Goal: Information Seeking & Learning: Learn about a topic

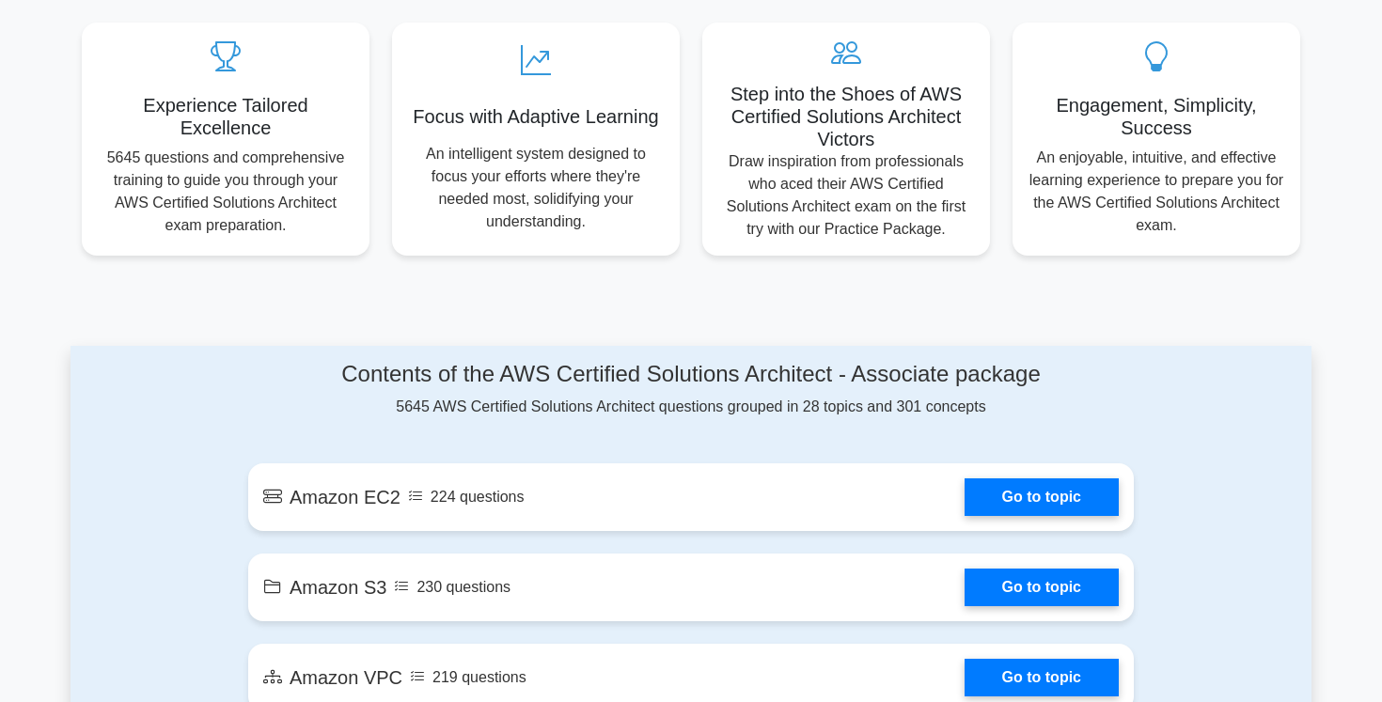
scroll to position [683, 0]
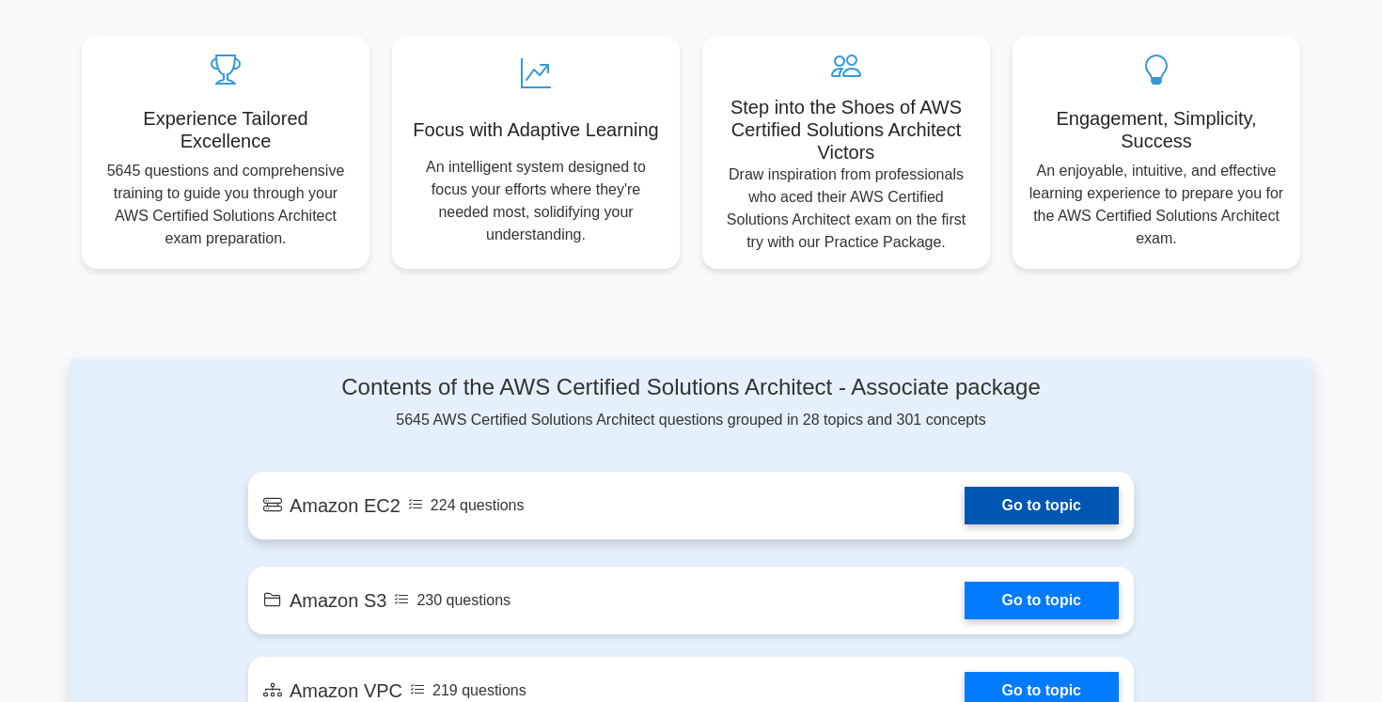
click at [965, 507] on link "Go to topic" at bounding box center [1042, 506] width 154 height 38
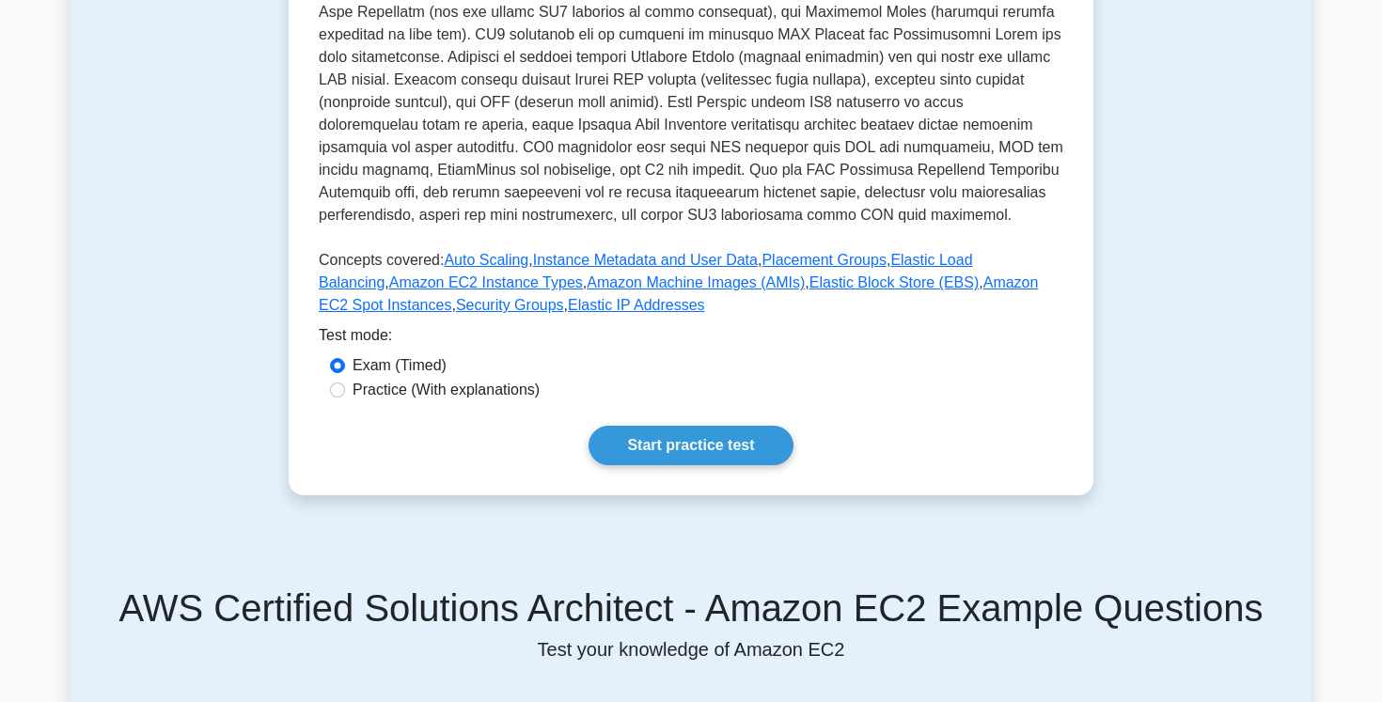
scroll to position [557, 0]
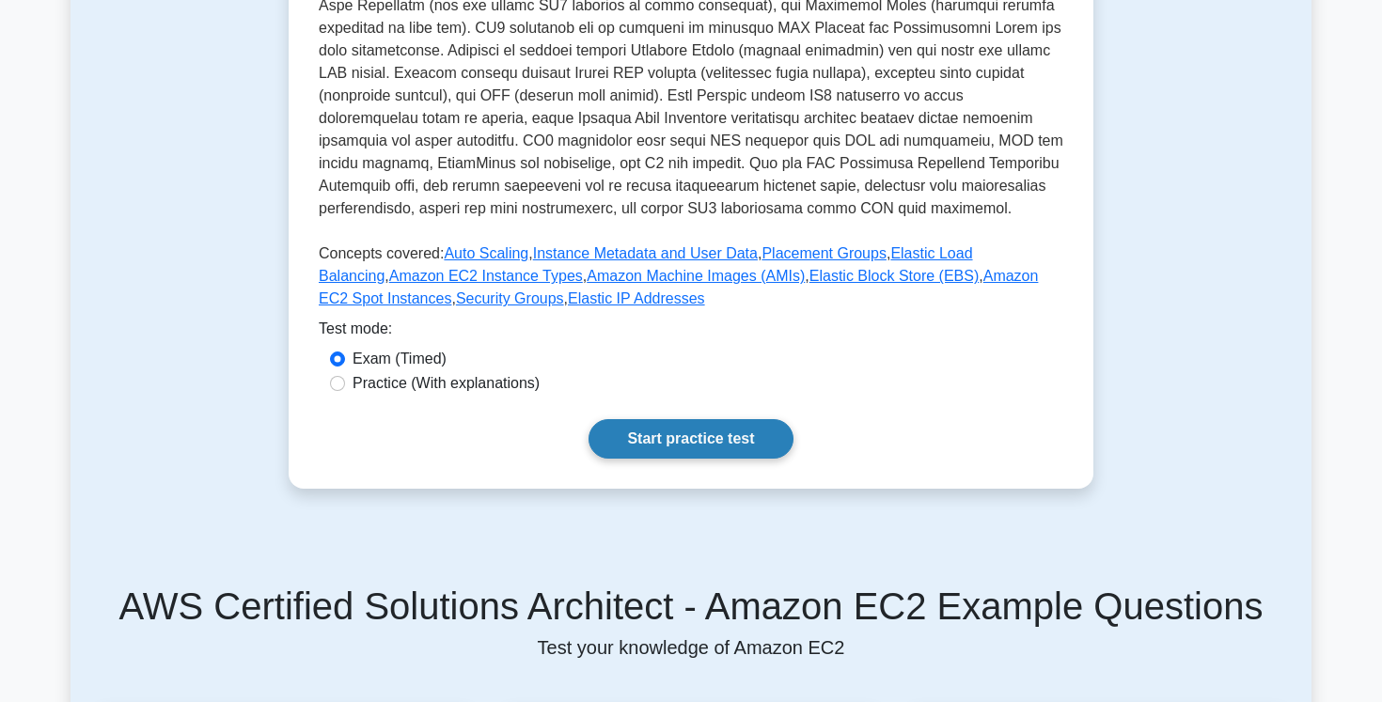
click at [636, 442] on link "Start practice test" at bounding box center [690, 438] width 204 height 39
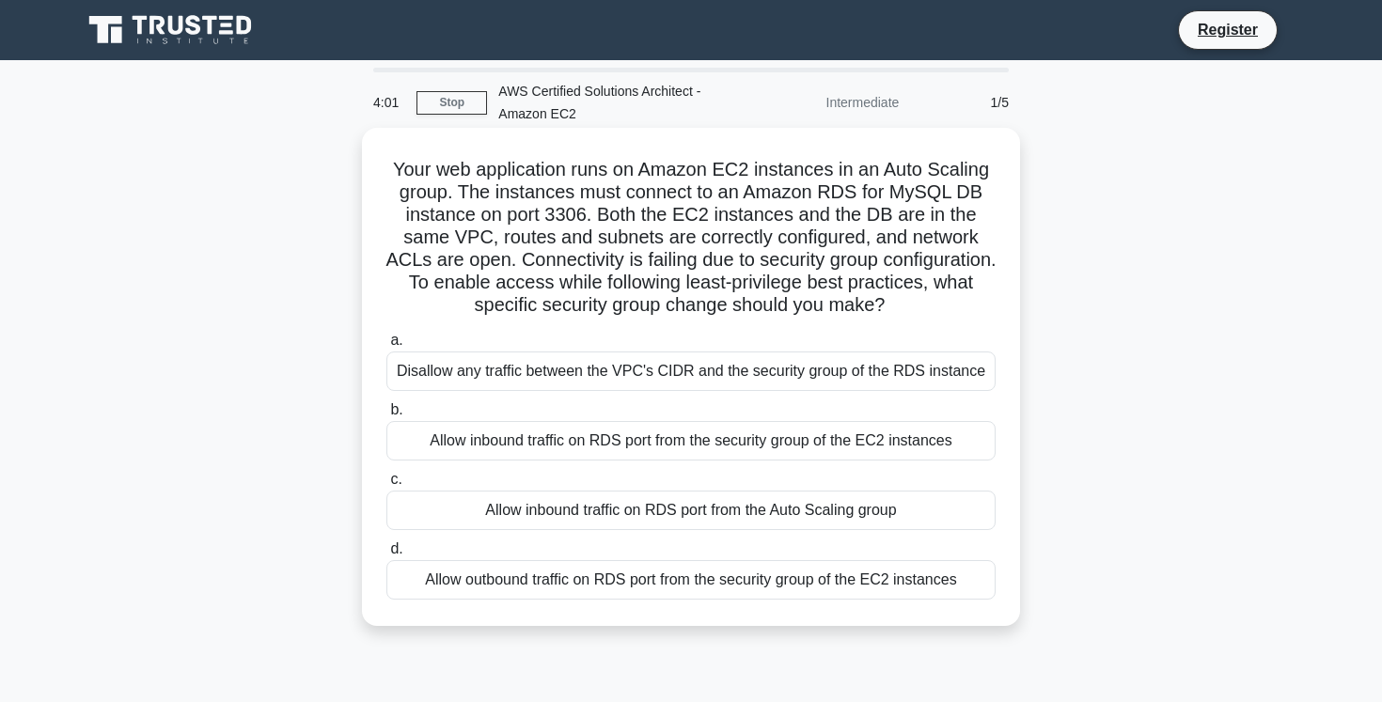
click at [842, 429] on div "Allow inbound traffic on RDS port from the security group of the EC2 instances" at bounding box center [690, 440] width 609 height 39
click at [386, 416] on input "b. Allow inbound traffic on RDS port from the security group of the EC2 instanc…" at bounding box center [386, 410] width 0 height 12
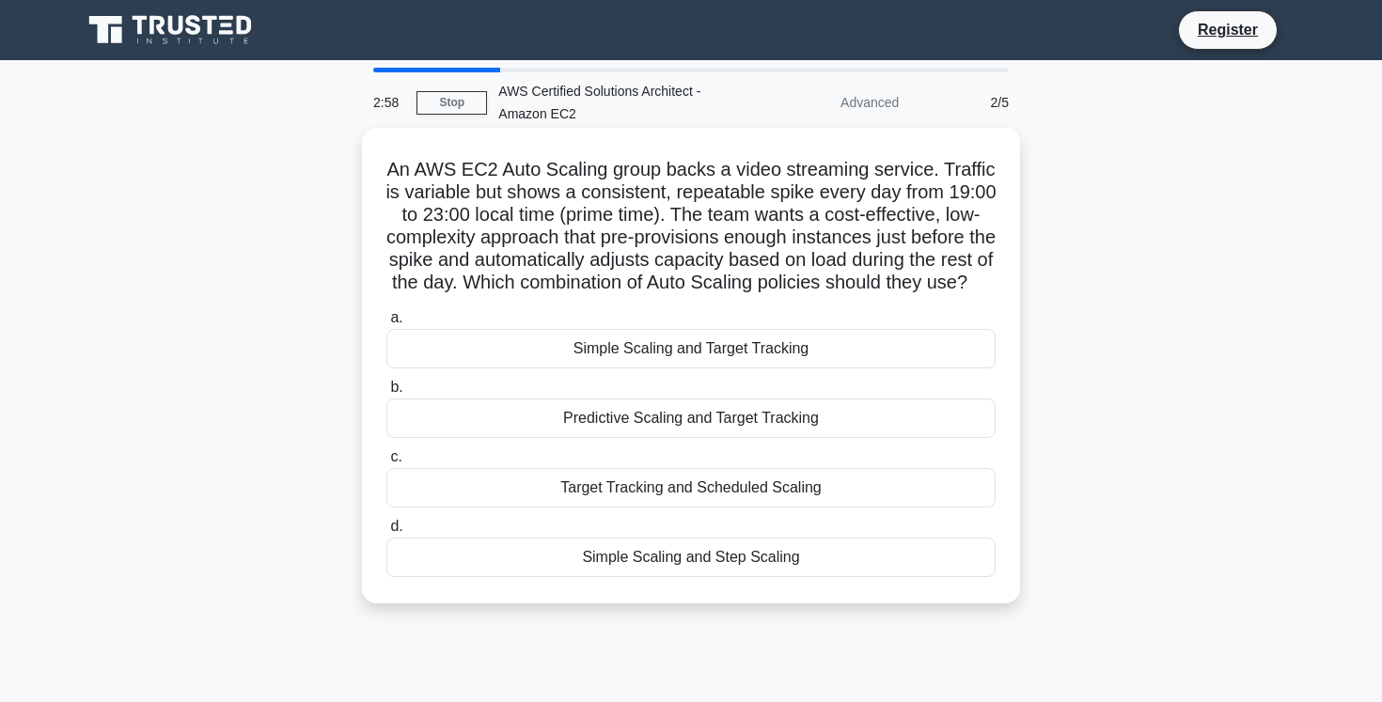
click at [815, 486] on div "Target Tracking and Scheduled Scaling" at bounding box center [690, 487] width 609 height 39
click at [386, 463] on input "c. Target Tracking and Scheduled Scaling" at bounding box center [386, 457] width 0 height 12
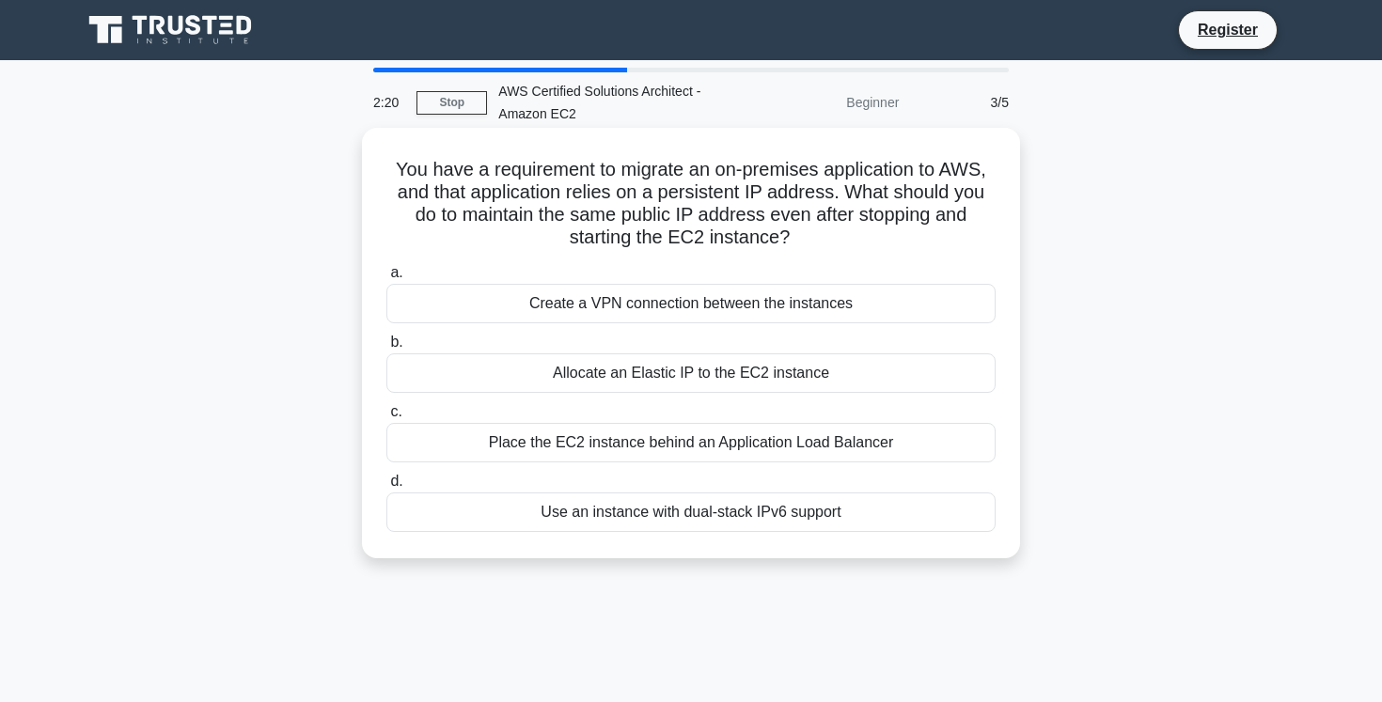
click at [768, 371] on div "Allocate an Elastic IP to the EC2 instance" at bounding box center [690, 372] width 609 height 39
click at [386, 349] on input "b. Allocate an Elastic IP to the EC2 instance" at bounding box center [386, 343] width 0 height 12
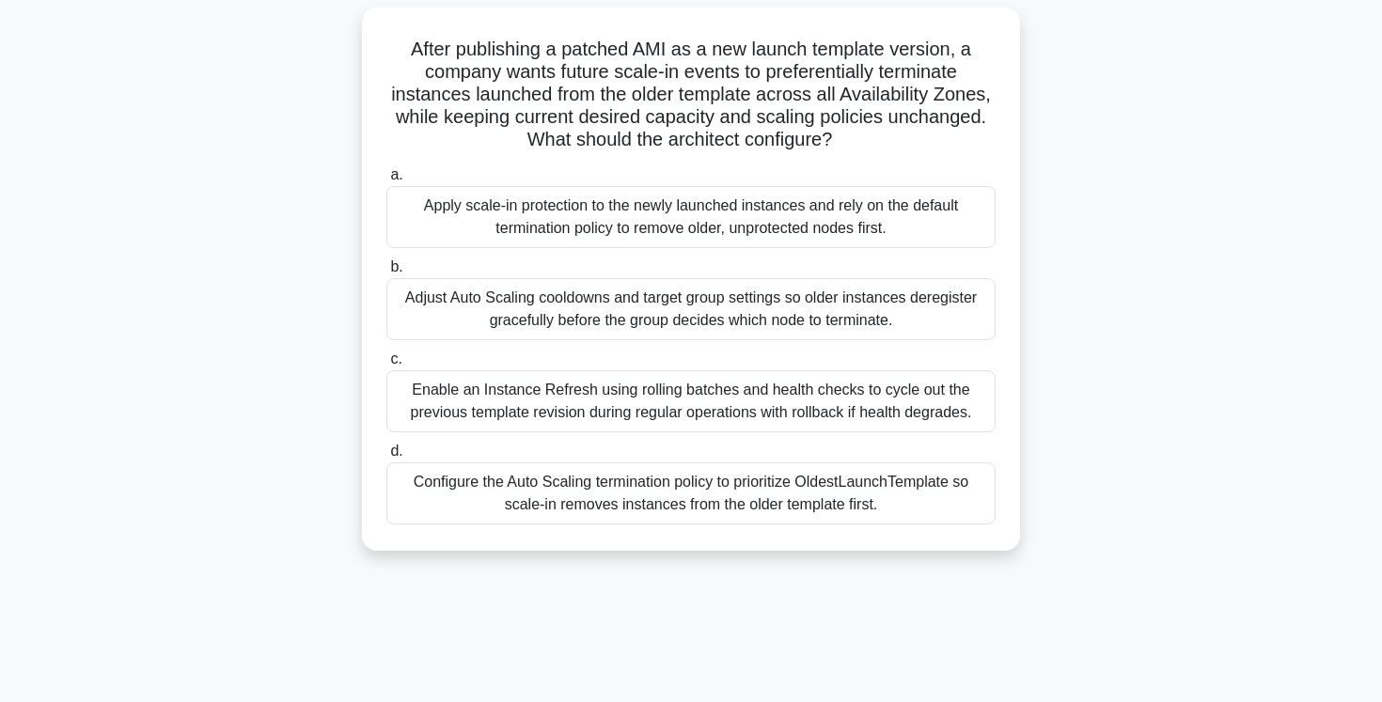
scroll to position [128, 0]
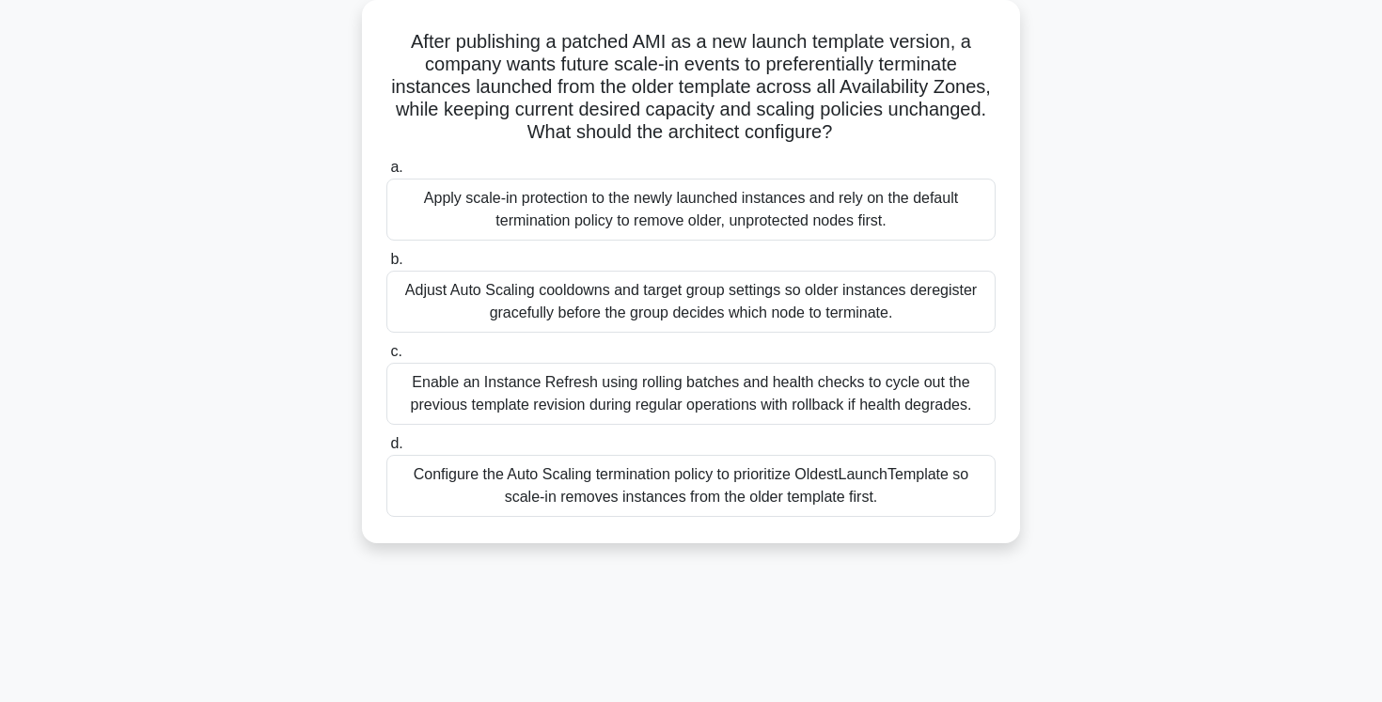
click at [839, 482] on div "Configure the Auto Scaling termination policy to prioritize OldestLaunchTemplat…" at bounding box center [690, 486] width 609 height 62
click at [386, 450] on input "d. Configure the Auto Scaling termination policy to prioritize OldestLaunchTemp…" at bounding box center [386, 444] width 0 height 12
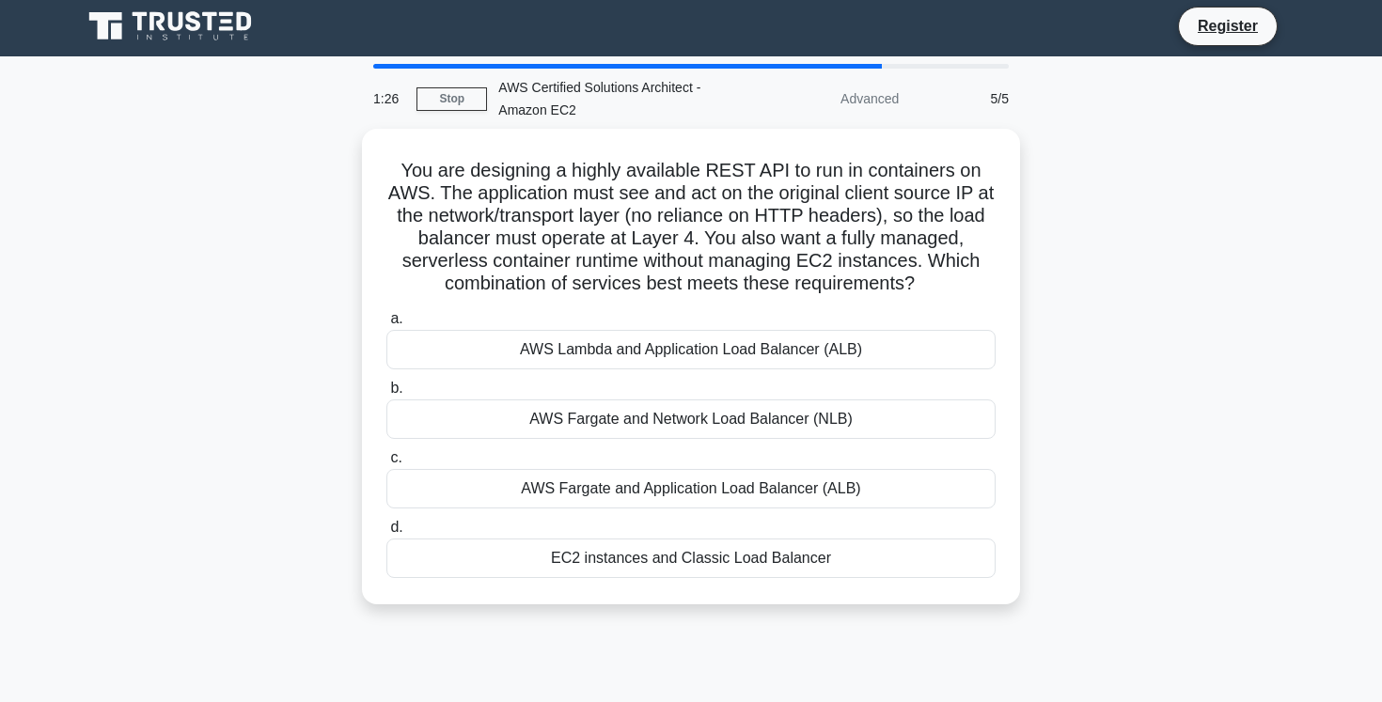
scroll to position [0, 0]
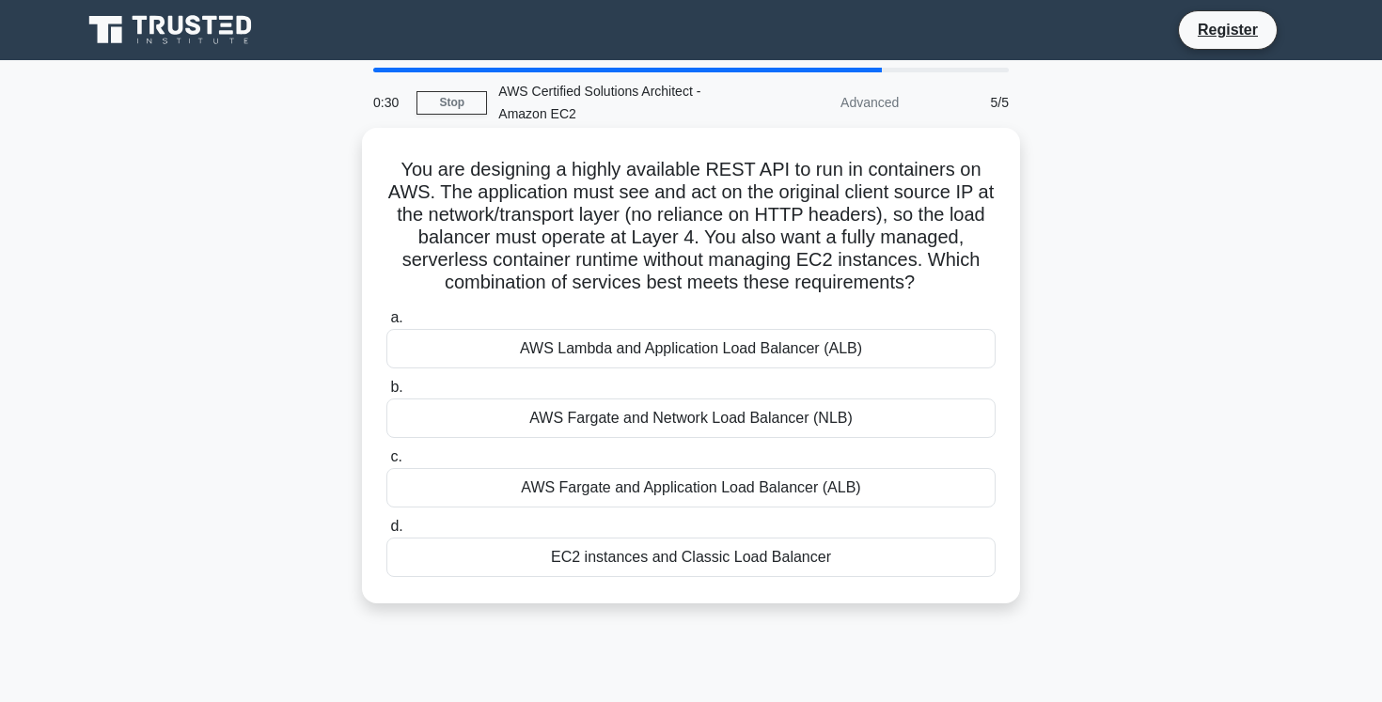
click at [891, 419] on div "AWS Fargate and Network Load Balancer (NLB)" at bounding box center [690, 418] width 609 height 39
click at [386, 394] on input "b. AWS Fargate and Network Load Balancer (NLB)" at bounding box center [386, 388] width 0 height 12
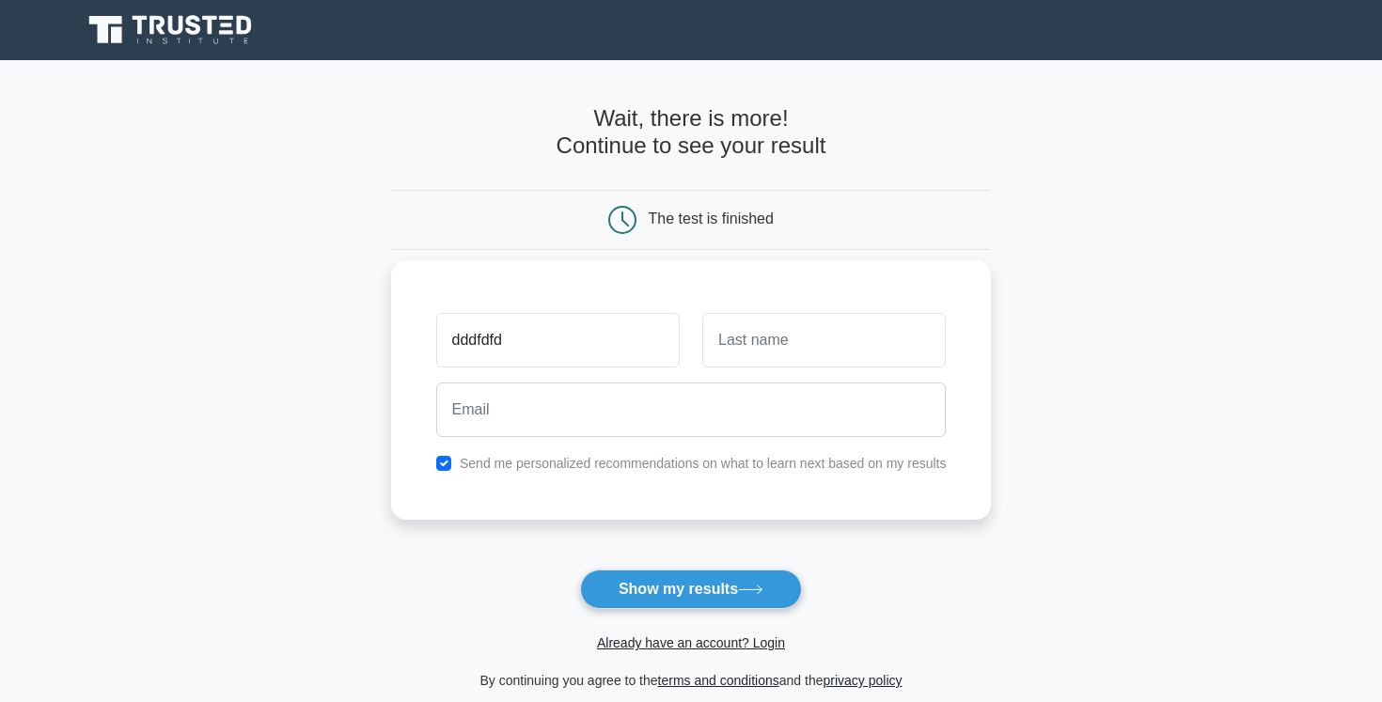
type input "dddfdfd"
click at [766, 335] on input "text" at bounding box center [823, 340] width 243 height 55
type input "fdfsfsdsd"
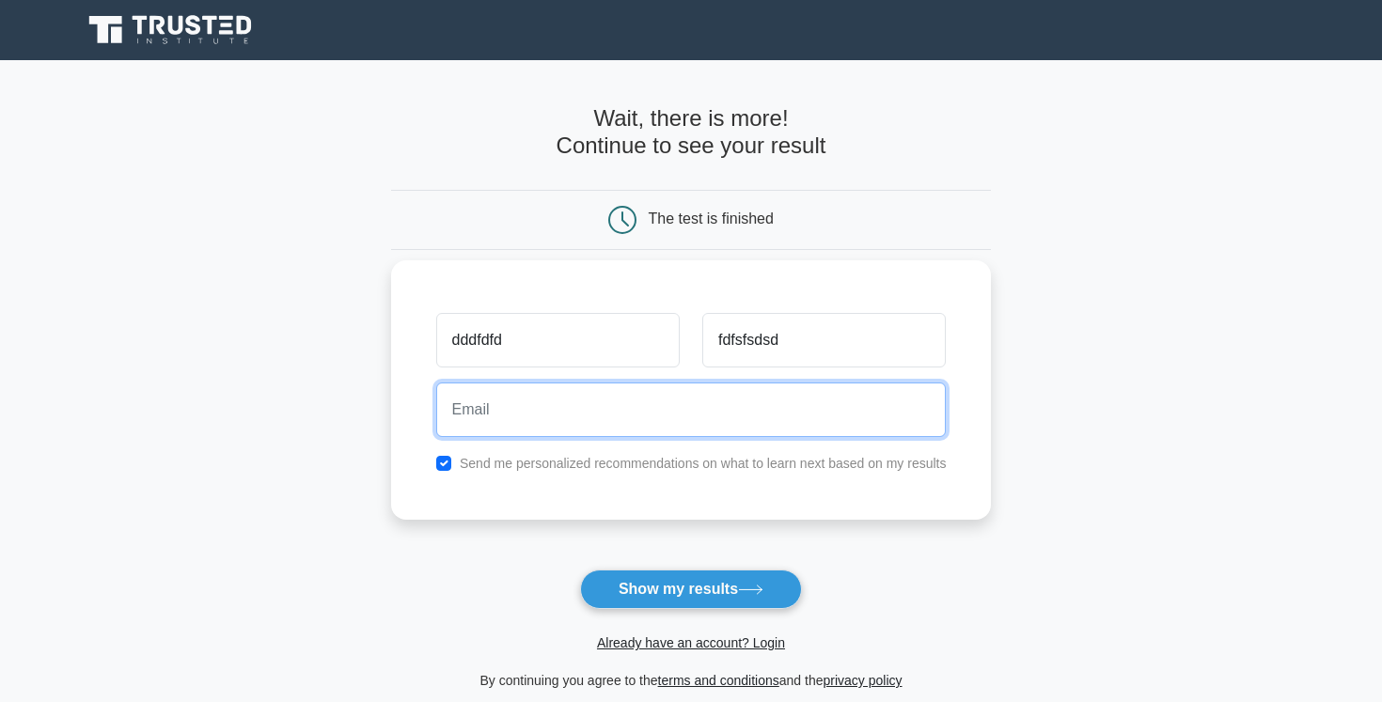
click at [487, 412] on input "email" at bounding box center [691, 410] width 510 height 55
type input "fdfdfa@dddd.com"
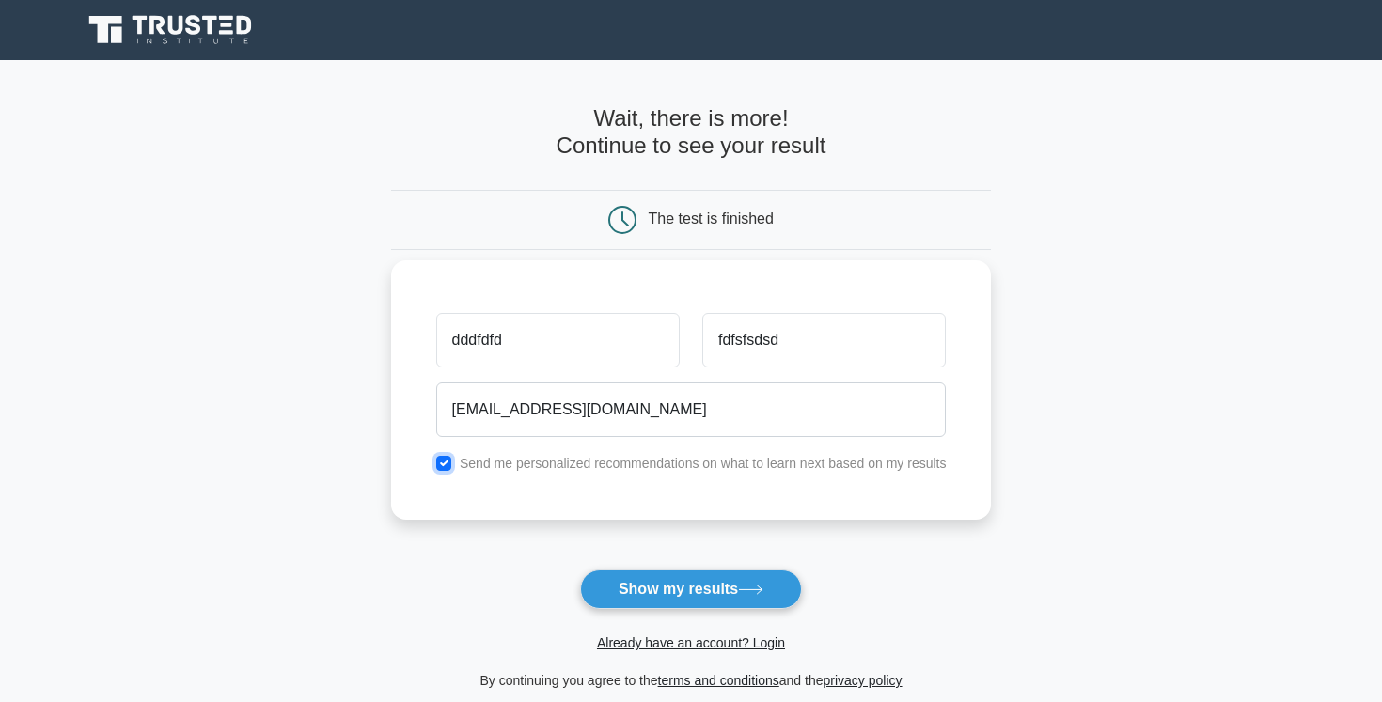
click at [443, 466] on input "checkbox" at bounding box center [443, 463] width 15 height 15
checkbox input "false"
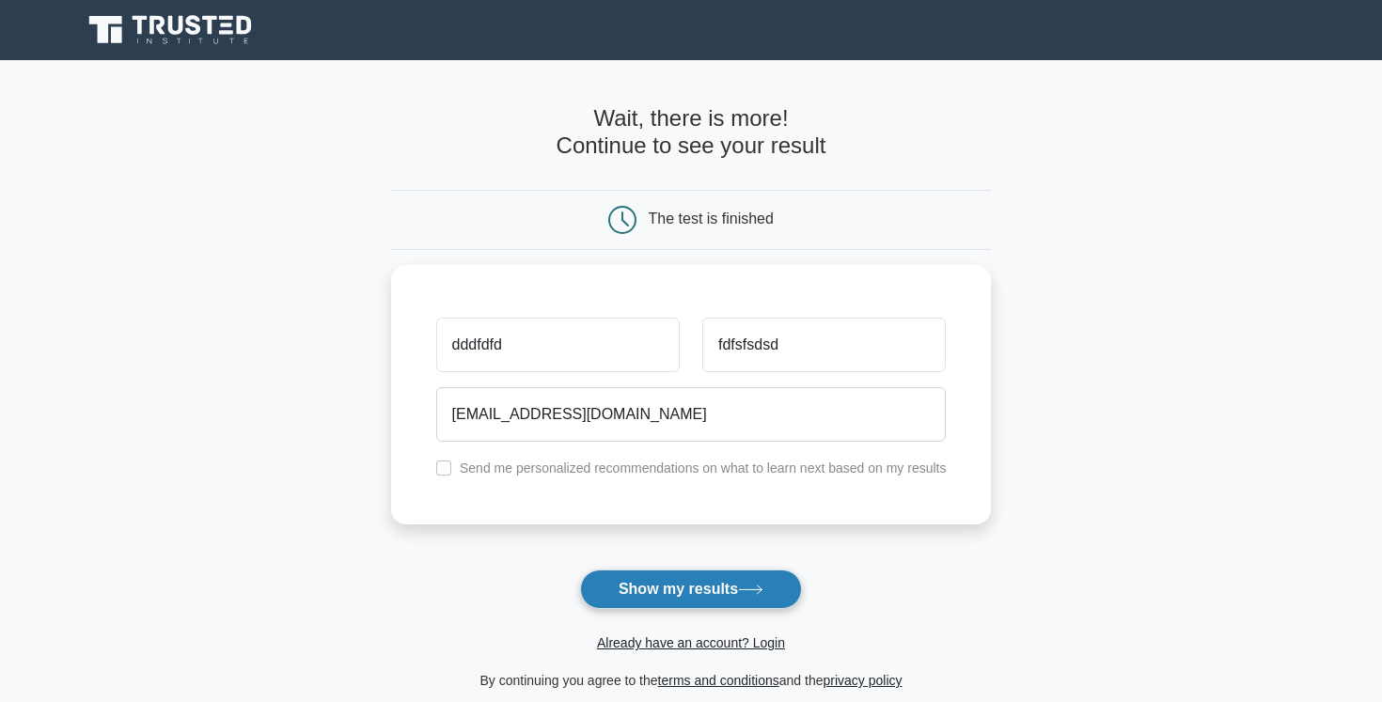
click at [652, 579] on button "Show my results" at bounding box center [691, 589] width 222 height 39
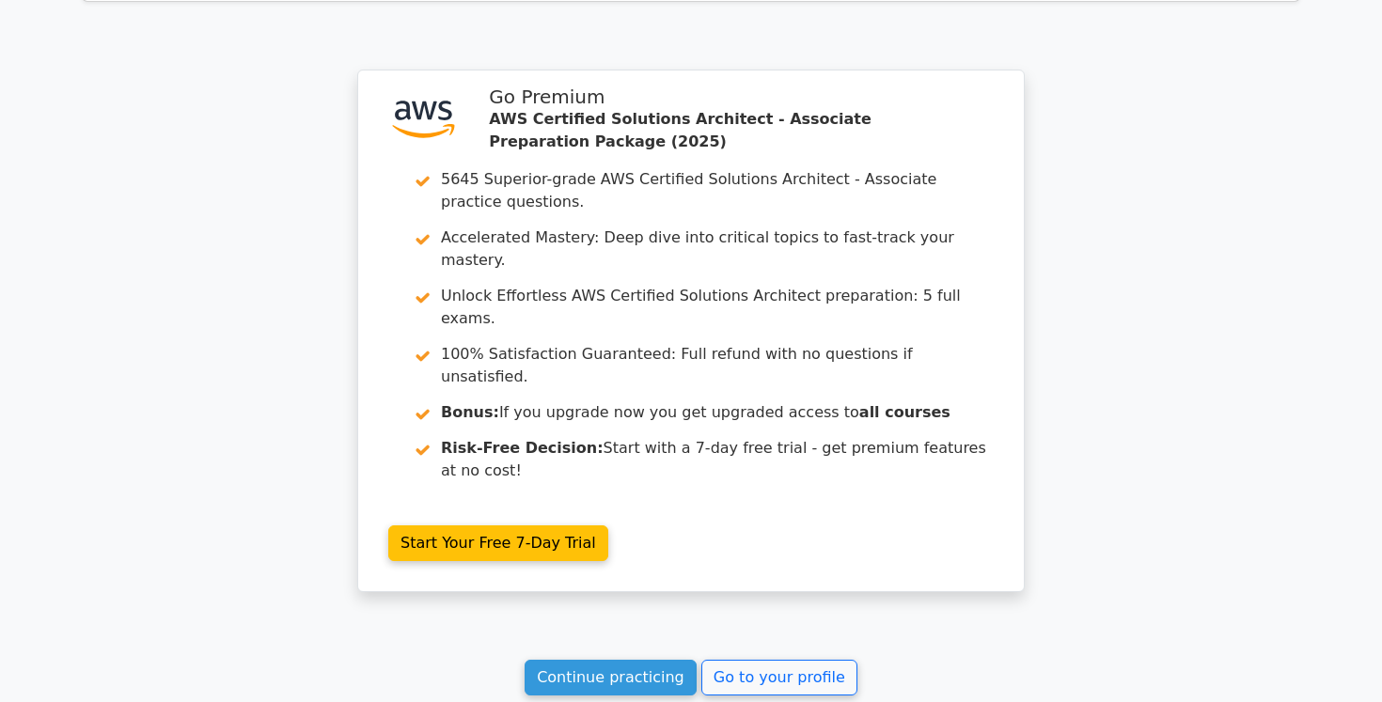
scroll to position [2832, 0]
